Goal: Task Accomplishment & Management: Use online tool/utility

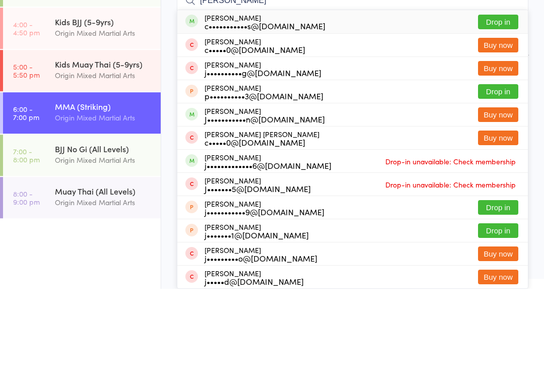
type input "[PERSON_NAME]"
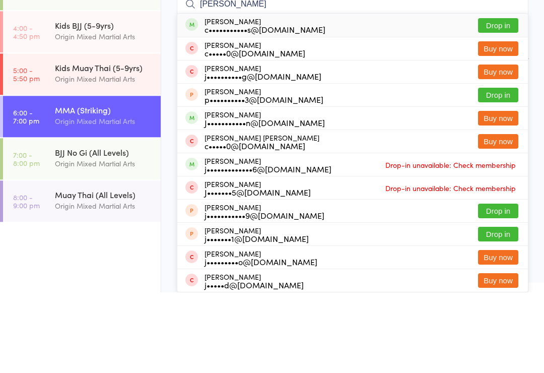
click at [491, 99] on button "Drop in" at bounding box center [498, 106] width 40 height 15
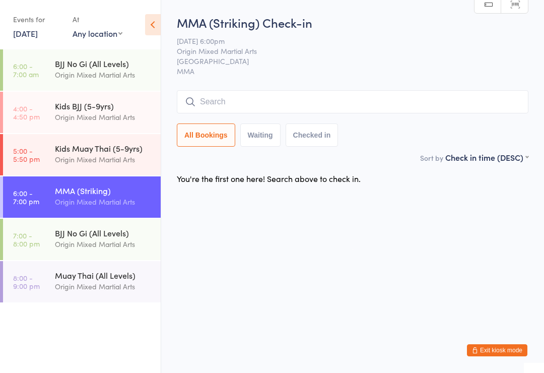
click at [105, 246] on div "Origin Mixed Martial Arts" at bounding box center [103, 244] width 97 height 12
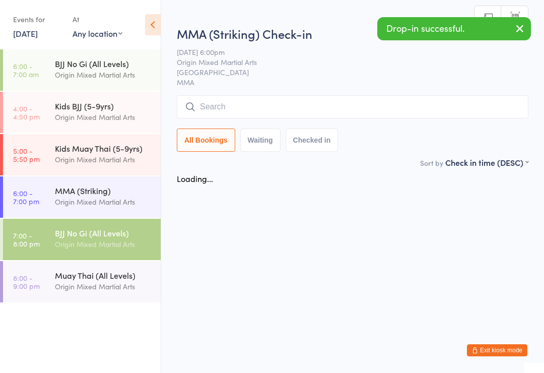
click at [364, 111] on input "search" at bounding box center [353, 106] width 352 height 23
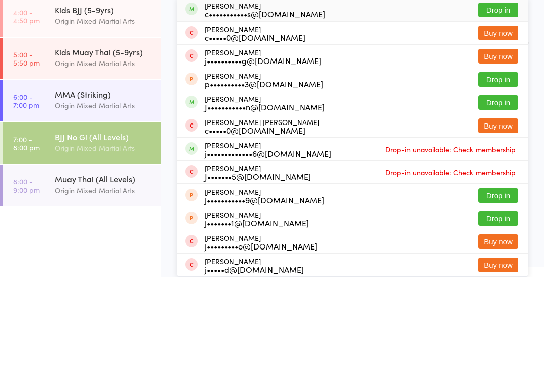
type input "[PERSON_NAME]"
click at [494, 99] on button "Drop in" at bounding box center [498, 106] width 40 height 15
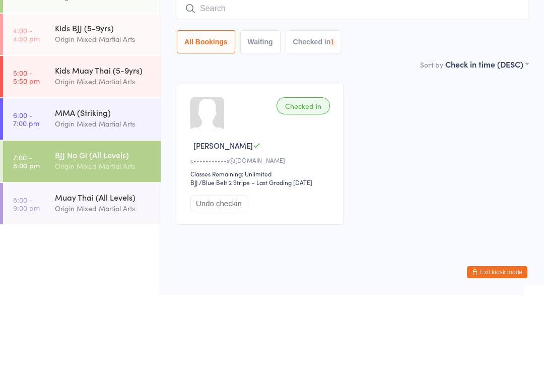
click at [117, 196] on div "Origin Mixed Martial Arts" at bounding box center [103, 202] width 97 height 12
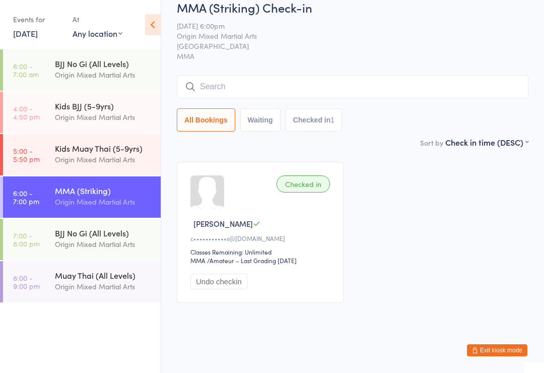
click at [315, 98] on input "search" at bounding box center [353, 86] width 352 height 23
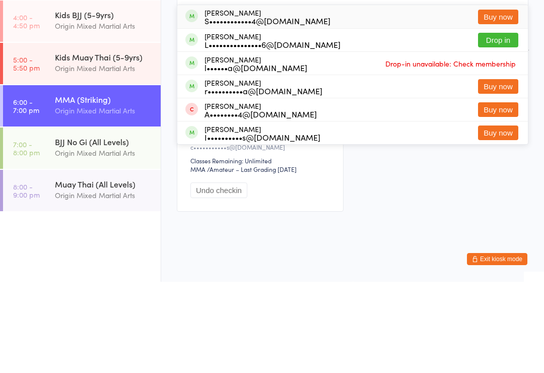
type input "[PERSON_NAME]"
click at [502, 124] on button "Drop in" at bounding box center [498, 131] width 40 height 15
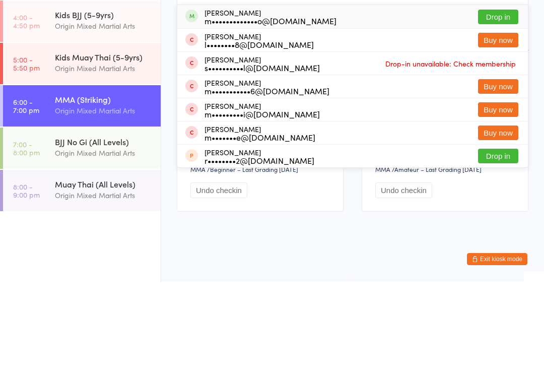
type input "mAuri"
click at [514, 101] on button "Drop in" at bounding box center [498, 108] width 40 height 15
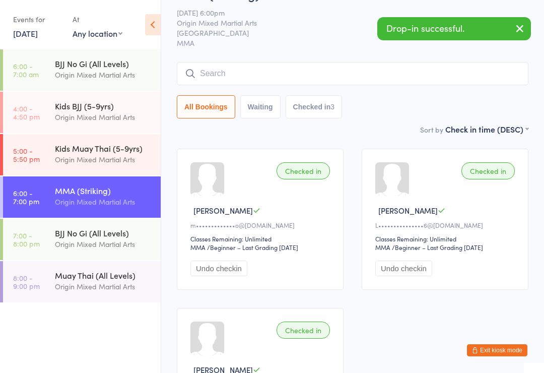
click at [247, 85] on input "search" at bounding box center [353, 73] width 352 height 23
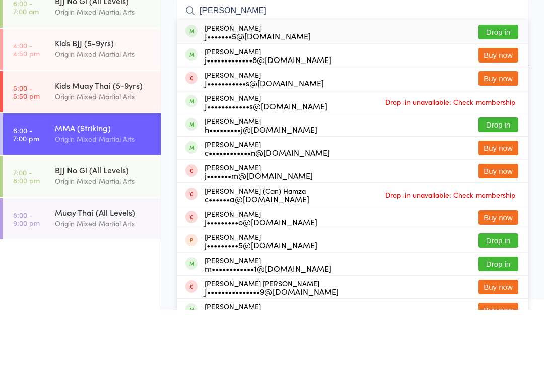
type input "[PERSON_NAME]"
click at [493, 88] on button "Drop in" at bounding box center [498, 95] width 40 height 15
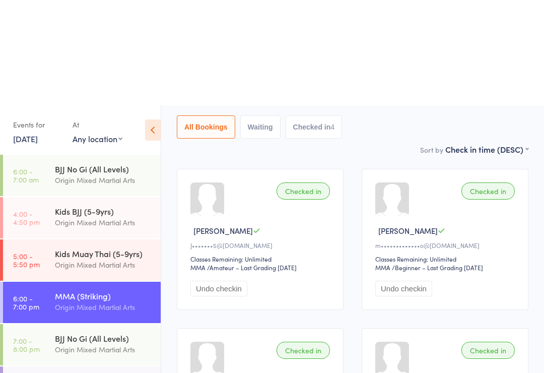
scroll to position [0, 0]
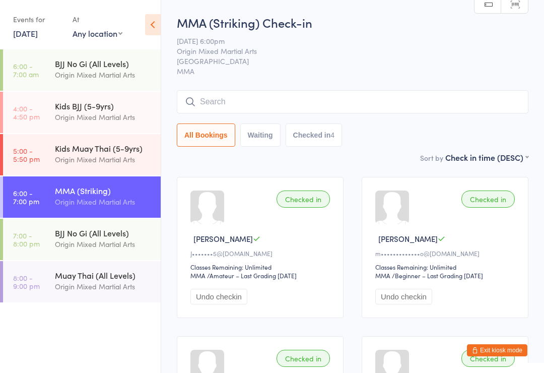
click at [473, 94] on input "search" at bounding box center [353, 101] width 352 height 23
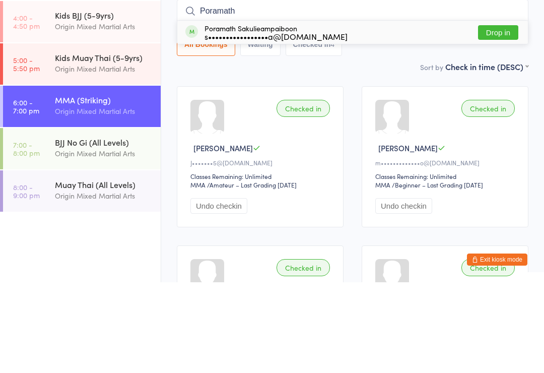
type input "Poramath"
click at [499, 116] on button "Drop in" at bounding box center [498, 123] width 40 height 15
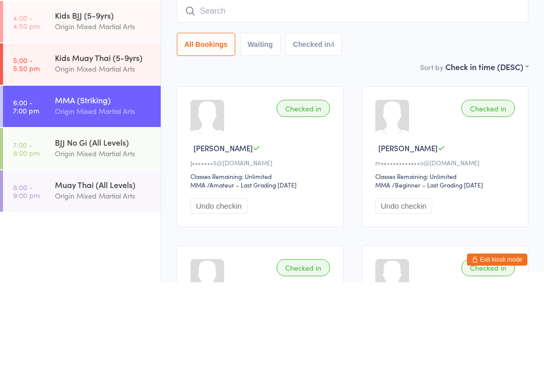
scroll to position [91, 0]
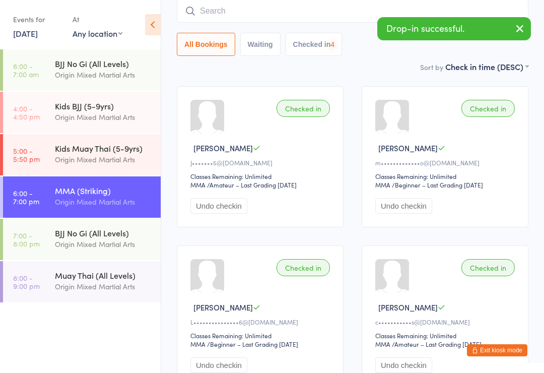
click at [53, 264] on link "8:00 - 9:00 pm Muay Thai (All Levels) Origin Mixed Martial Arts" at bounding box center [82, 281] width 158 height 41
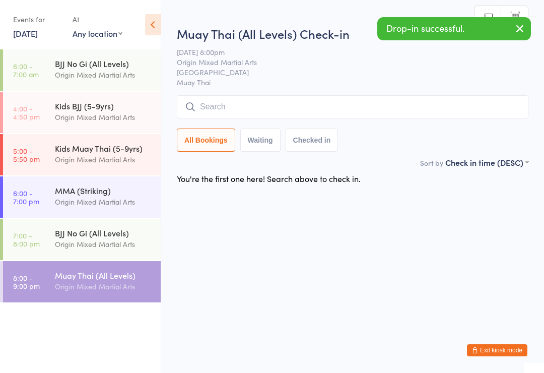
click at [34, 200] on time "6:00 - 7:00 pm" at bounding box center [26, 197] width 26 height 16
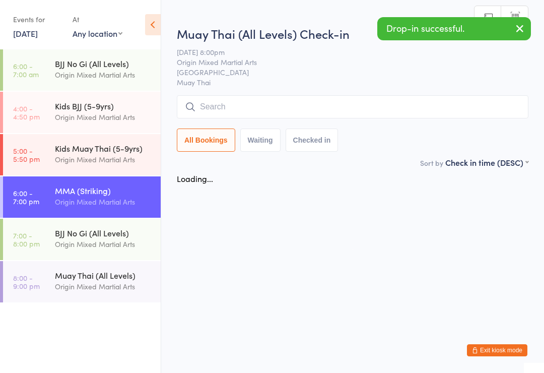
click at [30, 238] on time "7:00 - 8:00 pm" at bounding box center [26, 239] width 27 height 16
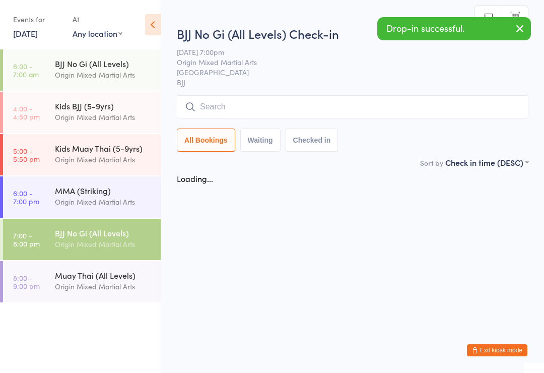
click at [467, 118] on input "search" at bounding box center [353, 106] width 352 height 23
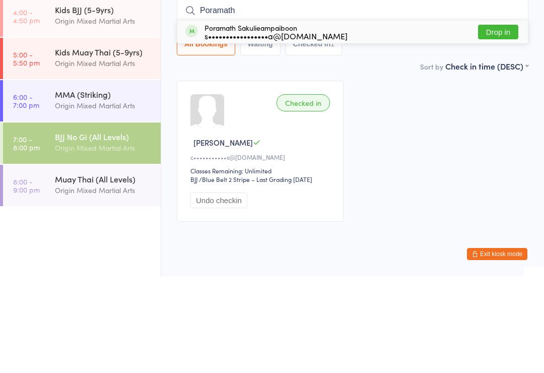
type input "Poramath"
click at [501, 121] on button "Drop in" at bounding box center [498, 128] width 40 height 15
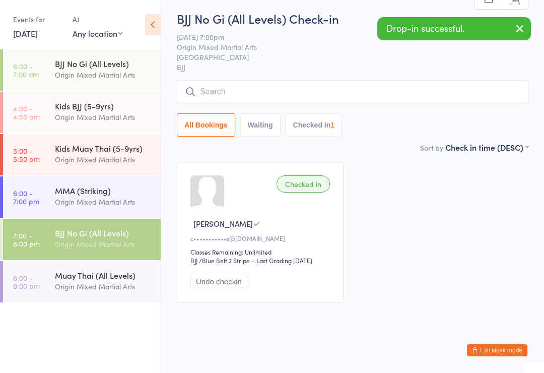
click at [29, 189] on time "6:00 - 7:00 pm" at bounding box center [26, 197] width 26 height 16
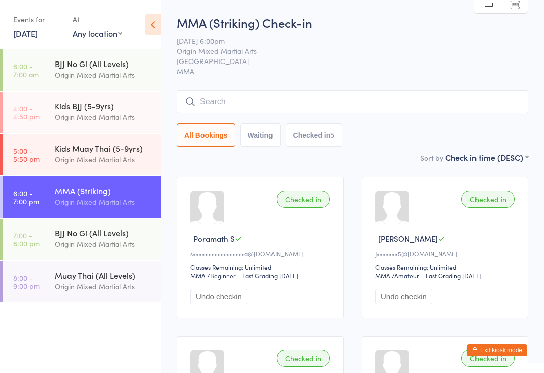
click at [315, 96] on input "search" at bounding box center [353, 101] width 352 height 23
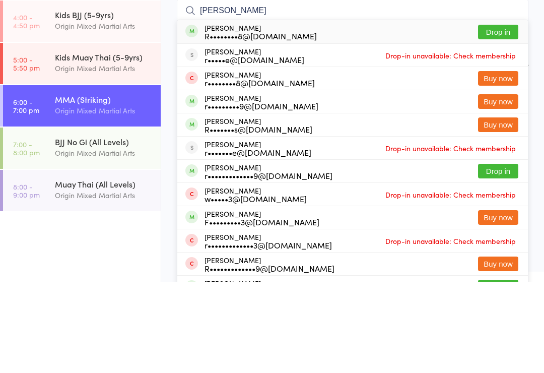
type input "[PERSON_NAME]"
click at [493, 116] on button "Drop in" at bounding box center [498, 123] width 40 height 15
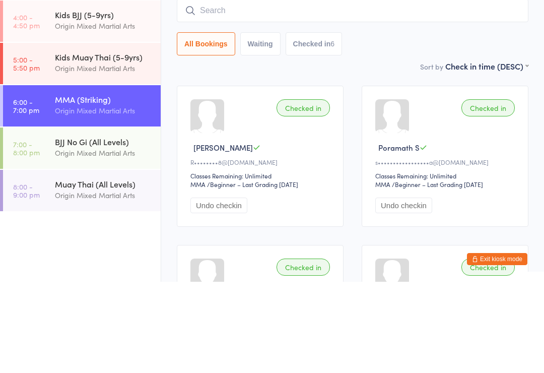
click at [292, 90] on input "search" at bounding box center [353, 101] width 352 height 23
click at [120, 238] on div "Origin Mixed Martial Arts" at bounding box center [103, 244] width 97 height 12
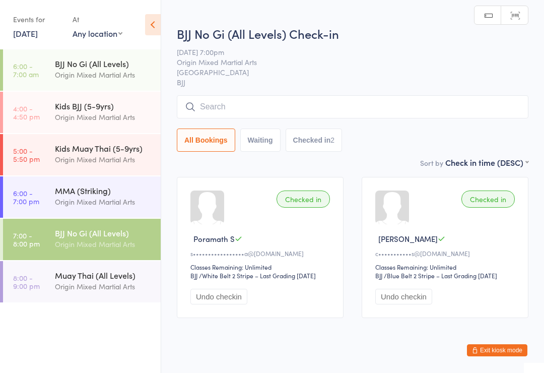
click at [243, 96] on input "search" at bounding box center [353, 106] width 352 height 23
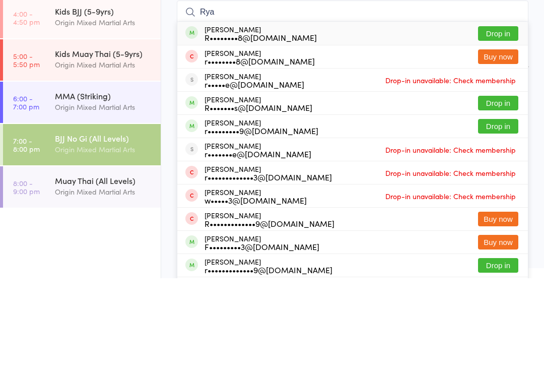
type input "Rya"
click at [495, 191] on button "Drop in" at bounding box center [498, 198] width 40 height 15
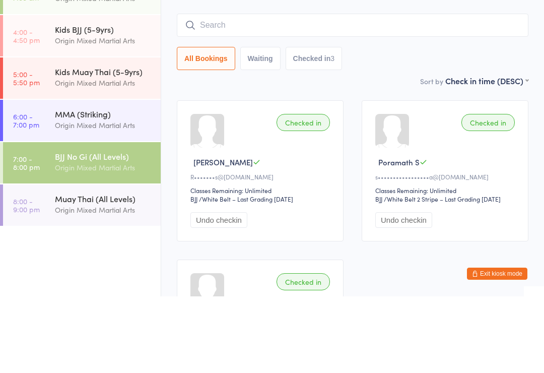
click at [113, 185] on div "MMA (Striking)" at bounding box center [103, 190] width 97 height 11
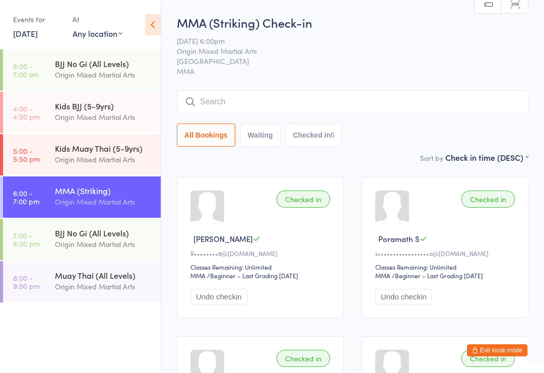
click at [468, 99] on input "search" at bounding box center [353, 101] width 352 height 23
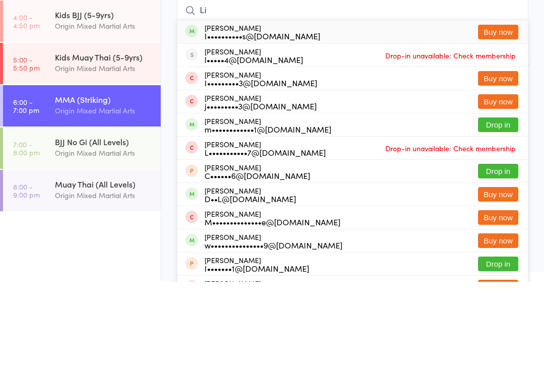
type input "L"
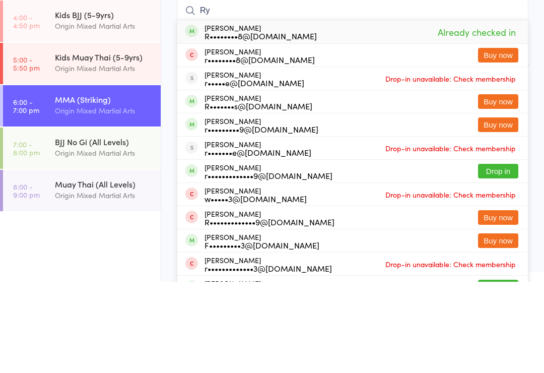
type input "R"
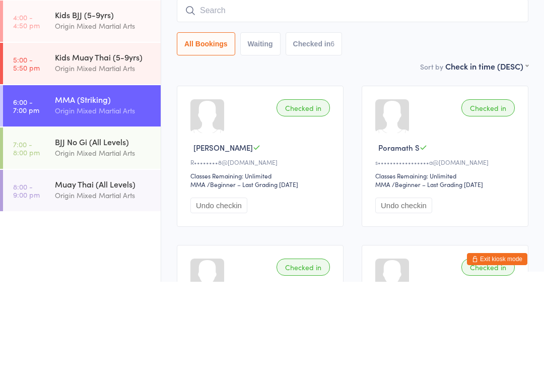
scroll to position [91, 0]
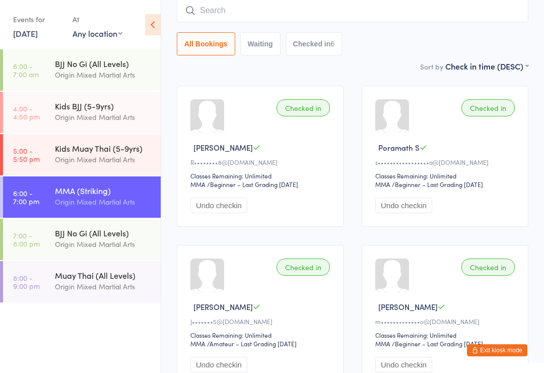
click at [456, 22] on input "search" at bounding box center [353, 10] width 352 height 23
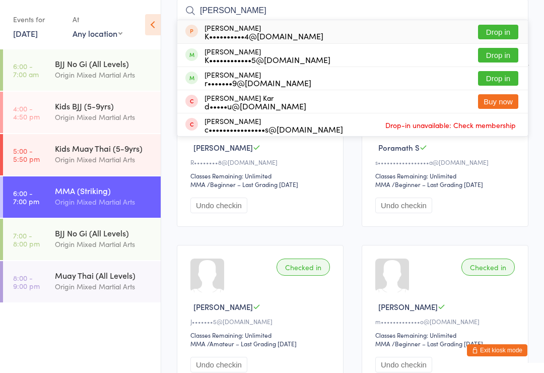
type input "[PERSON_NAME]"
click at [507, 59] on button "Drop in" at bounding box center [498, 55] width 40 height 15
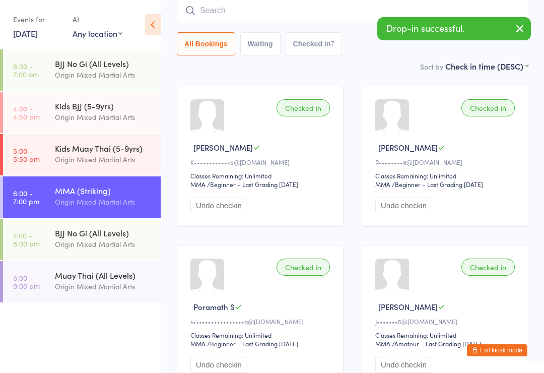
click at [358, 19] on input "search" at bounding box center [353, 10] width 352 height 23
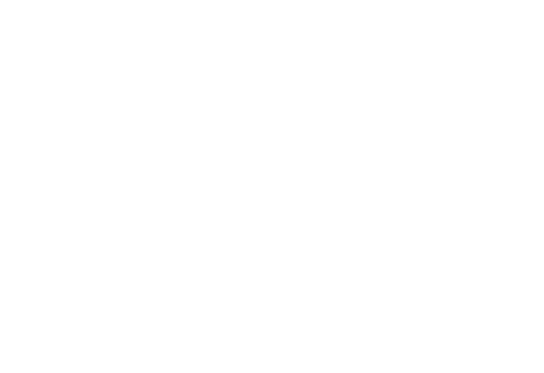
scroll to position [0, 0]
